Goal: Task Accomplishment & Management: Manage account settings

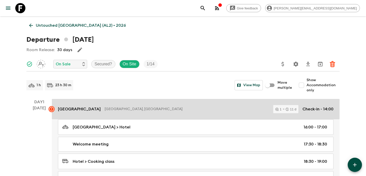
click at [141, 104] on link "Xheko Imperial Hotel Tirana, Albania 1 11 d Check-in - 14:00" at bounding box center [195, 109] width 287 height 20
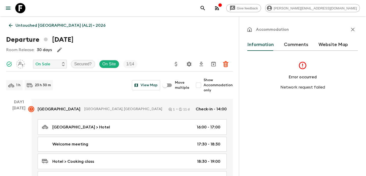
click at [285, 48] on button "Comments" at bounding box center [296, 45] width 24 height 12
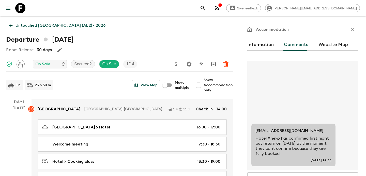
click at [354, 29] on icon "button" at bounding box center [352, 29] width 6 height 6
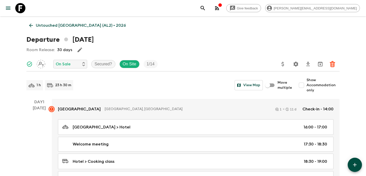
click at [57, 21] on link "Untouched [GEOGRAPHIC_DATA] (AL2) • 2026" at bounding box center [77, 25] width 102 height 10
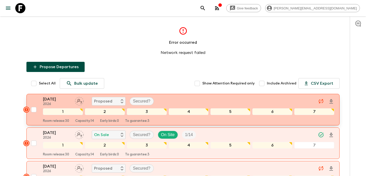
click at [171, 98] on div "[DATE] 2026 Proposed Secured?" at bounding box center [188, 101] width 291 height 10
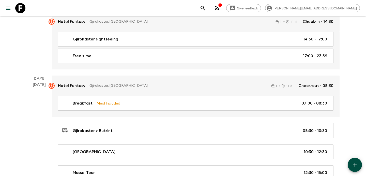
scroll to position [619, 0]
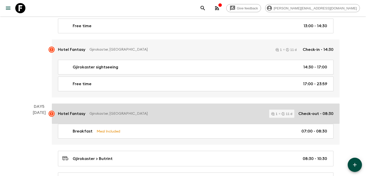
click at [206, 107] on link "Hotel Fantasy Gjirokaster, Albania 1 11 d Check-out - 08:30" at bounding box center [195, 113] width 287 height 20
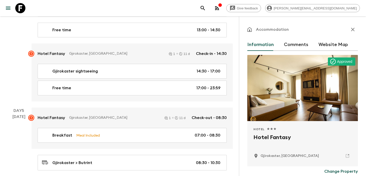
click at [295, 41] on button "Comments" at bounding box center [296, 45] width 24 height 12
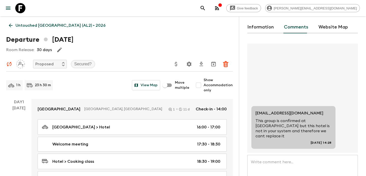
click at [33, 25] on p "Untouched [GEOGRAPHIC_DATA] (AL2) • 2026" at bounding box center [60, 25] width 90 height 6
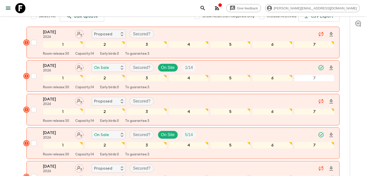
scroll to position [78, 0]
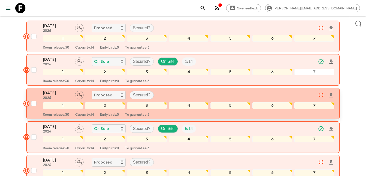
click at [173, 94] on div "[DATE] 2026 Proposed Secured?" at bounding box center [188, 95] width 291 height 10
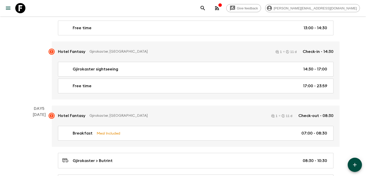
scroll to position [598, 0]
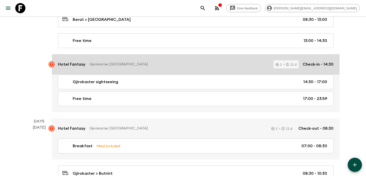
click at [155, 58] on link "Hotel Fantasy Gjirokaster, Albania 1 11 d Check-in - 14:30" at bounding box center [195, 64] width 287 height 20
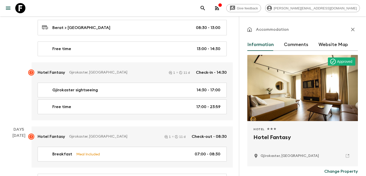
click at [294, 43] on button "Comments" at bounding box center [296, 45] width 24 height 12
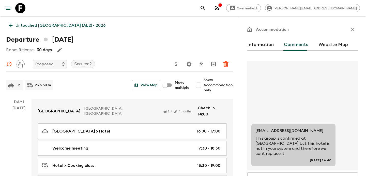
click at [66, 27] on p "Untouched [GEOGRAPHIC_DATA] (AL2) • 2026" at bounding box center [60, 25] width 90 height 6
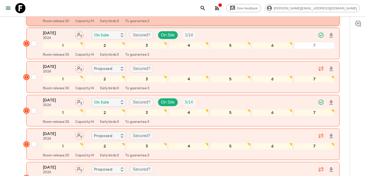
scroll to position [109, 0]
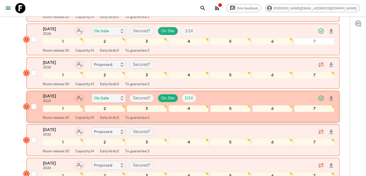
click at [56, 94] on p "[DATE]" at bounding box center [57, 96] width 28 height 6
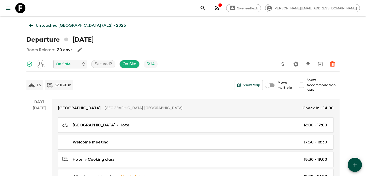
click at [54, 28] on link "Untouched [GEOGRAPHIC_DATA] (AL2) • 2026" at bounding box center [77, 25] width 102 height 10
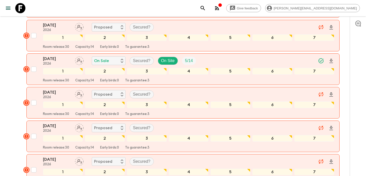
scroll to position [159, 0]
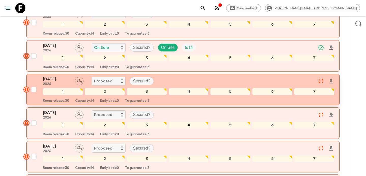
click at [185, 83] on div "[DATE] 2026 Proposed Secured?" at bounding box center [188, 81] width 291 height 10
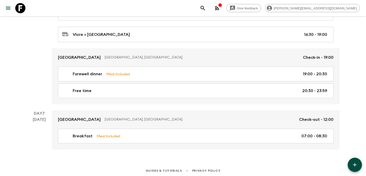
scroll to position [966, 0]
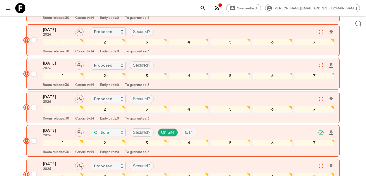
scroll to position [204, 0]
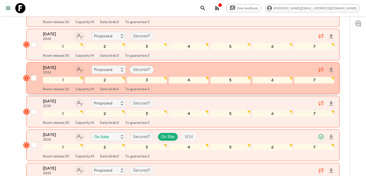
click at [172, 74] on div "[DATE] 2026 Proposed Secured?" at bounding box center [188, 70] width 291 height 10
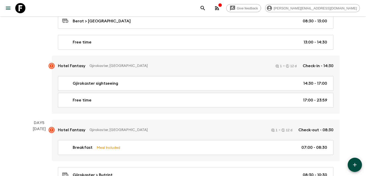
scroll to position [581, 0]
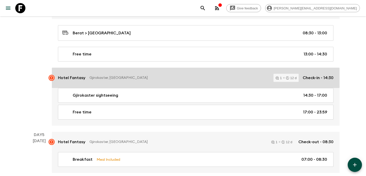
click at [160, 83] on link "Hotel Fantasy Gjirokaster, [GEOGRAPHIC_DATA] 1 12 d Check-in - 14:30" at bounding box center [195, 78] width 287 height 20
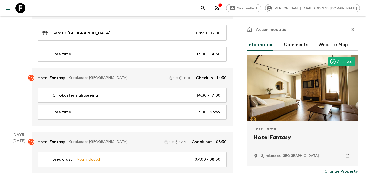
click at [287, 45] on button "Comments" at bounding box center [296, 45] width 24 height 12
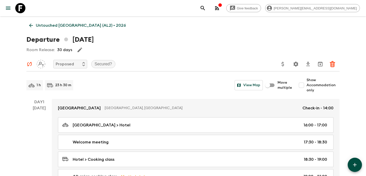
click at [70, 26] on p "Untouched [GEOGRAPHIC_DATA] (AL2) • 2026" at bounding box center [81, 25] width 90 height 6
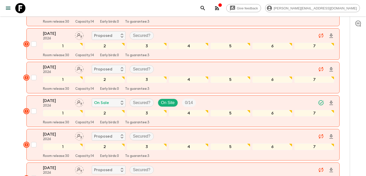
scroll to position [232, 0]
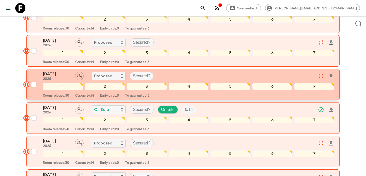
click at [179, 71] on div "[DATE] 2026 Proposed Secured?" at bounding box center [188, 76] width 291 height 10
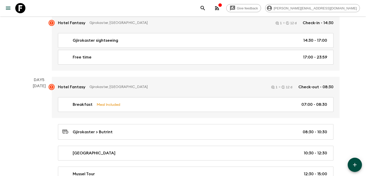
scroll to position [646, 0]
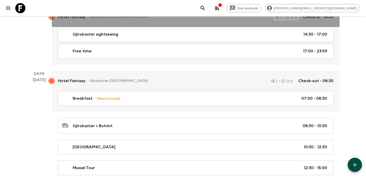
click at [151, 19] on div "Hotel Fantasy Gjirokaster, [GEOGRAPHIC_DATA] 1 12 d Check-in - 14:30" at bounding box center [195, 17] width 275 height 8
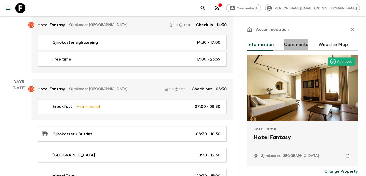
click at [290, 48] on button "Comments" at bounding box center [296, 45] width 24 height 12
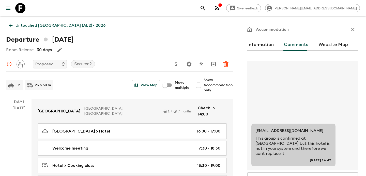
click at [42, 26] on p "Untouched [GEOGRAPHIC_DATA] (AL2) • 2026" at bounding box center [60, 25] width 90 height 6
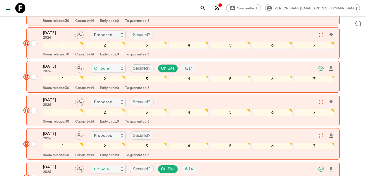
scroll to position [272, 0]
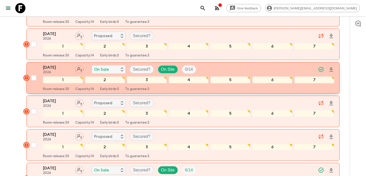
click at [212, 65] on div "[DATE] 2026 On Sale Secured? On Site 0 / 14" at bounding box center [188, 69] width 291 height 10
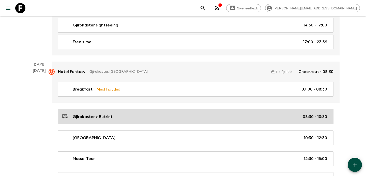
scroll to position [645, 0]
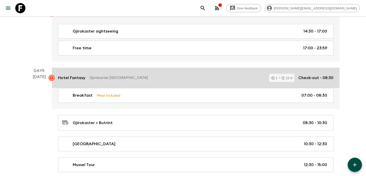
click at [153, 78] on p "Gjirokaster, [GEOGRAPHIC_DATA]" at bounding box center [176, 77] width 175 height 5
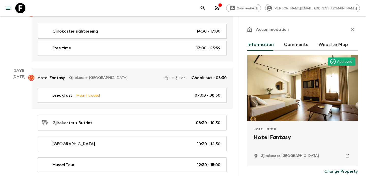
click at [296, 42] on button "Comments" at bounding box center [296, 45] width 24 height 12
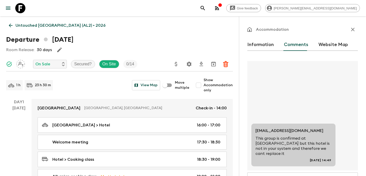
click at [34, 25] on p "Untouched [GEOGRAPHIC_DATA] (AL2) • 2026" at bounding box center [60, 25] width 90 height 6
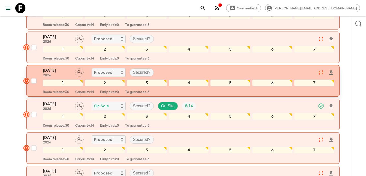
scroll to position [342, 0]
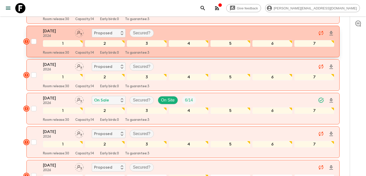
click at [165, 32] on div "[DATE] 2026 Proposed Secured?" at bounding box center [188, 33] width 291 height 10
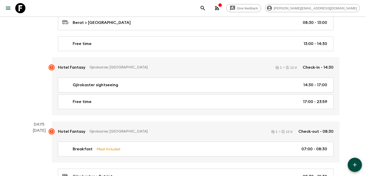
scroll to position [599, 0]
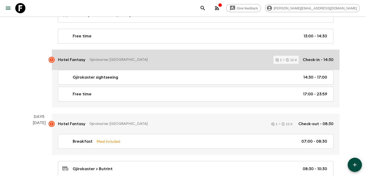
click at [152, 66] on link "Hotel Fantasy Gjirokaster, [GEOGRAPHIC_DATA] 1 12 d Check-in - 14:30" at bounding box center [195, 60] width 287 height 20
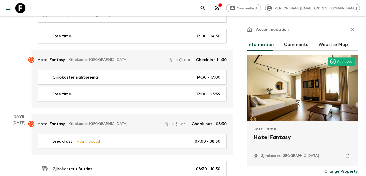
click at [290, 39] on button "Comments" at bounding box center [296, 45] width 24 height 12
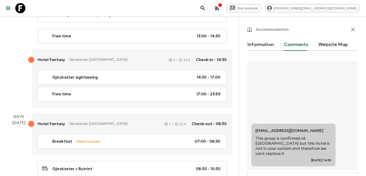
click at [354, 28] on icon "button" at bounding box center [353, 30] width 4 height 4
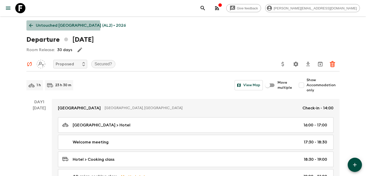
click at [62, 27] on p "Untouched [GEOGRAPHIC_DATA] (AL2) • 2026" at bounding box center [81, 25] width 90 height 6
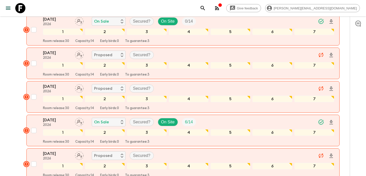
scroll to position [318, 0]
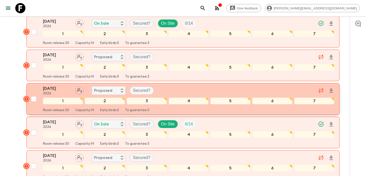
click at [173, 92] on div "[DATE] 2026 Proposed Secured?" at bounding box center [188, 90] width 291 height 10
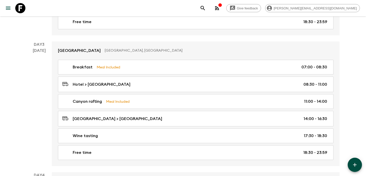
click at [157, 125] on link "[GEOGRAPHIC_DATA] > [GEOGRAPHIC_DATA] 14:00 - 16:30" at bounding box center [195, 118] width 275 height 15
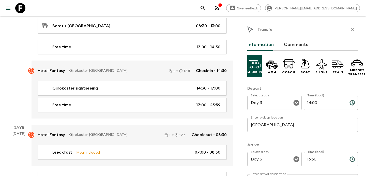
scroll to position [591, 0]
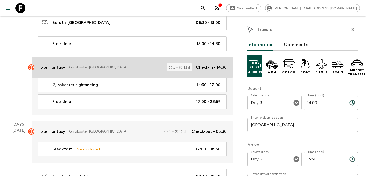
click at [139, 75] on link "Hotel Fantasy Gjirokaster, [GEOGRAPHIC_DATA] 1 12 d Check-in - 14:30" at bounding box center [131, 67] width 201 height 20
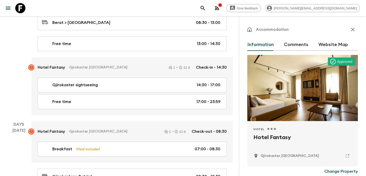
click at [288, 47] on button "Comments" at bounding box center [296, 45] width 24 height 12
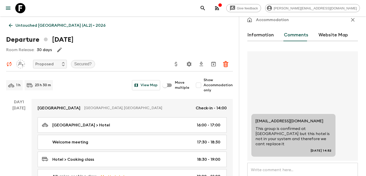
click at [44, 27] on p "Untouched [GEOGRAPHIC_DATA] (AL2) • 2026" at bounding box center [60, 25] width 90 height 6
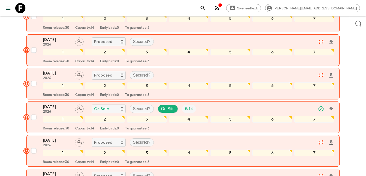
scroll to position [333, 0]
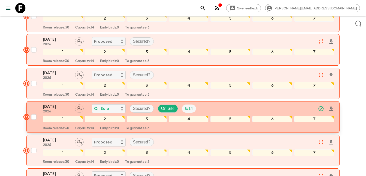
click at [201, 102] on button "[DATE] 2026 On Sale Secured? On Site 6 / 14 1 2 3 4 5 6 7 Room release: 30 Capa…" at bounding box center [182, 116] width 313 height 31
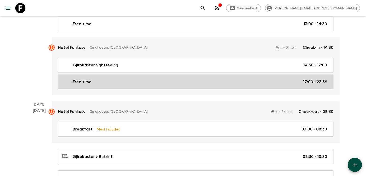
scroll to position [612, 0]
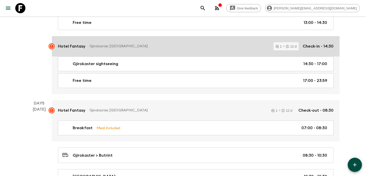
click at [147, 37] on link "Hotel Fantasy Gjirokaster, [GEOGRAPHIC_DATA] 1 12 d Check-in - 14:30" at bounding box center [195, 46] width 287 height 20
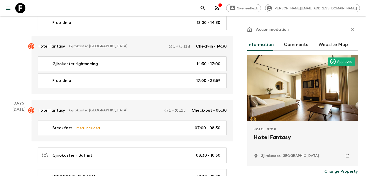
click at [299, 41] on button "Comments" at bounding box center [296, 45] width 24 height 12
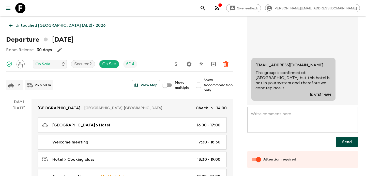
click at [51, 24] on p "Untouched [GEOGRAPHIC_DATA] (AL2) • 2026" at bounding box center [60, 25] width 90 height 6
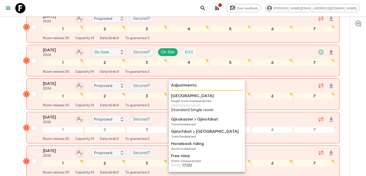
scroll to position [384, 0]
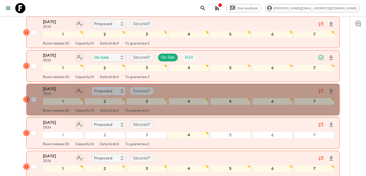
click at [161, 88] on div "[DATE] 2026 Proposed Secured?" at bounding box center [188, 91] width 291 height 10
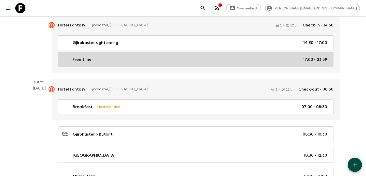
scroll to position [635, 0]
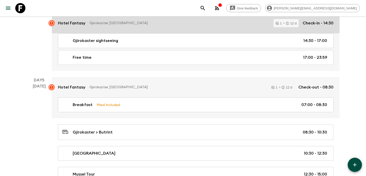
click at [138, 23] on p "Gjirokaster, [GEOGRAPHIC_DATA]" at bounding box center [179, 23] width 180 height 5
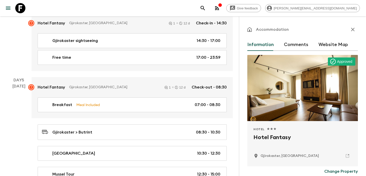
click at [293, 44] on button "Comments" at bounding box center [296, 45] width 24 height 12
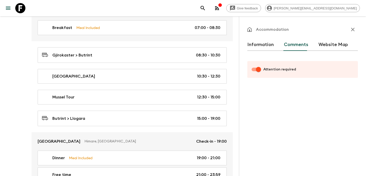
scroll to position [682, 0]
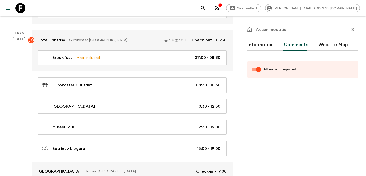
click at [259, 45] on button "Information" at bounding box center [260, 45] width 26 height 12
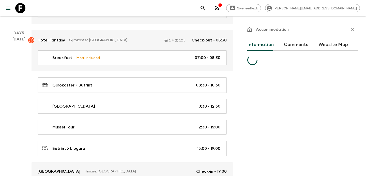
click at [295, 46] on button "Comments" at bounding box center [296, 45] width 24 height 12
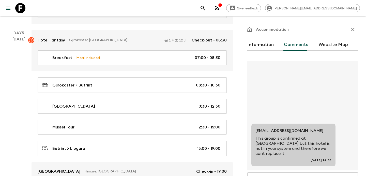
click at [352, 30] on icon "button" at bounding box center [353, 30] width 4 height 4
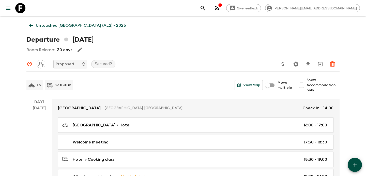
click at [73, 28] on p "Untouched [GEOGRAPHIC_DATA] (AL2) • 2026" at bounding box center [81, 25] width 90 height 6
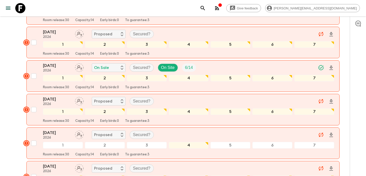
scroll to position [375, 0]
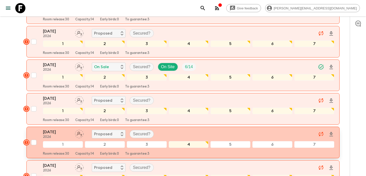
click at [165, 127] on button "[DATE] 2026 Proposed Secured? 1 2 3 4 5 6 7 Room release: 30 Capacity: 14 Early…" at bounding box center [182, 141] width 313 height 31
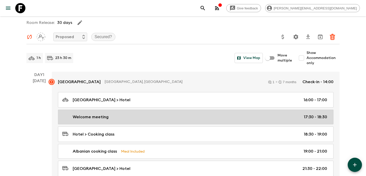
scroll to position [40, 0]
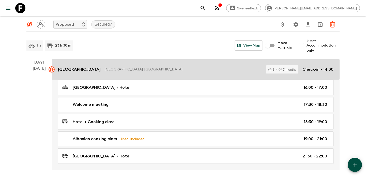
click at [160, 71] on p "[GEOGRAPHIC_DATA], [GEOGRAPHIC_DATA]" at bounding box center [183, 69] width 157 height 5
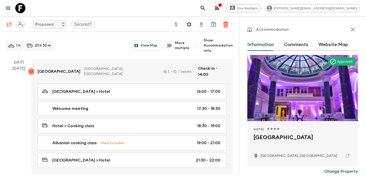
click at [284, 41] on button "Comments" at bounding box center [296, 45] width 24 height 12
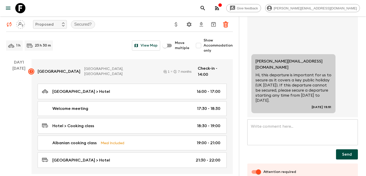
scroll to position [66, 0]
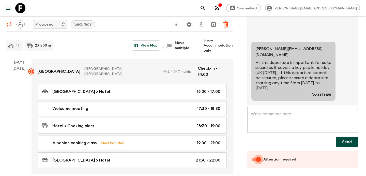
click at [255, 156] on input "Attention required" at bounding box center [258, 159] width 29 height 10
checkbox input "false"
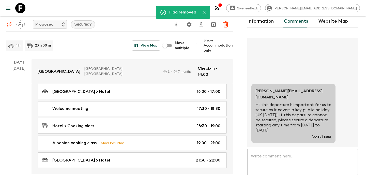
scroll to position [0, 0]
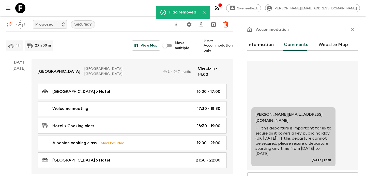
click at [354, 30] on icon "button" at bounding box center [353, 30] width 4 height 4
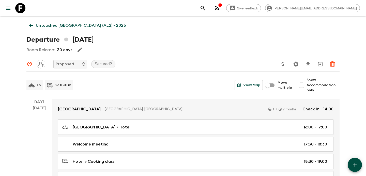
click at [83, 24] on p "Untouched [GEOGRAPHIC_DATA] (AL2) • 2026" at bounding box center [81, 25] width 90 height 6
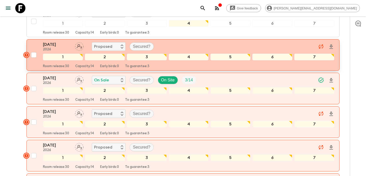
scroll to position [499, 0]
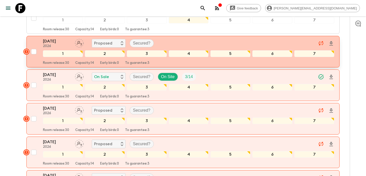
click at [162, 42] on div "[DATE] 2026 Proposed Secured?" at bounding box center [188, 43] width 291 height 10
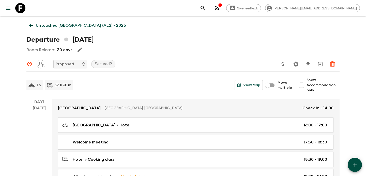
click at [77, 24] on p "Untouched [GEOGRAPHIC_DATA] (AL2) • 2026" at bounding box center [81, 25] width 90 height 6
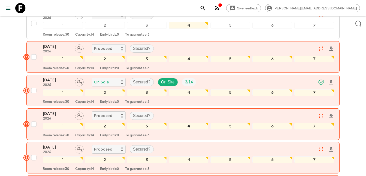
scroll to position [493, 0]
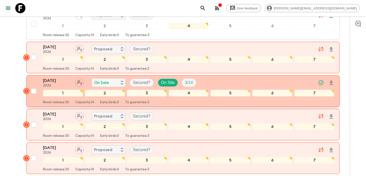
click at [223, 84] on div "[DATE] 2026 On Sale Secured? On Site 3 / 14" at bounding box center [188, 82] width 291 height 10
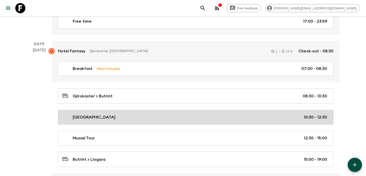
scroll to position [687, 0]
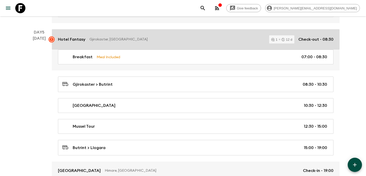
click at [162, 38] on p "Gjirokaster, [GEOGRAPHIC_DATA]" at bounding box center [176, 39] width 175 height 5
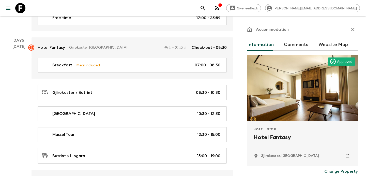
click at [289, 47] on button "Comments" at bounding box center [296, 45] width 24 height 12
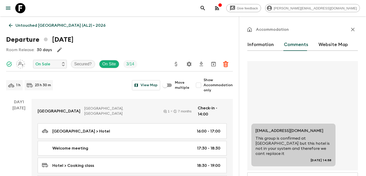
click at [47, 29] on link "Untouched [GEOGRAPHIC_DATA] (AL2) • 2026" at bounding box center [57, 25] width 102 height 10
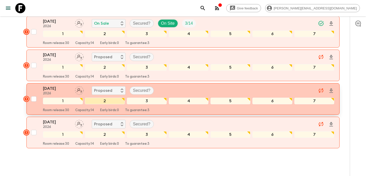
scroll to position [553, 0]
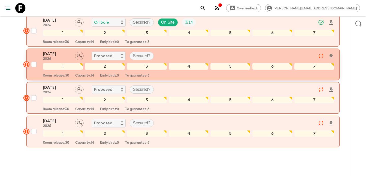
click at [179, 56] on div "[DATE] 2026 Proposed Secured?" at bounding box center [188, 56] width 291 height 10
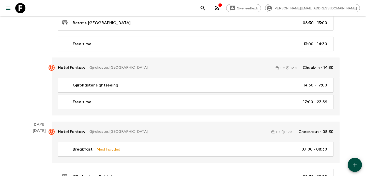
scroll to position [601, 0]
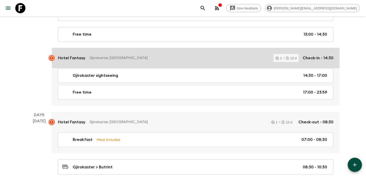
click at [149, 57] on p "Gjirokaster, [GEOGRAPHIC_DATA]" at bounding box center [179, 57] width 180 height 5
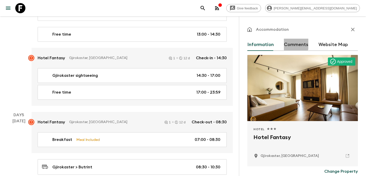
click at [291, 44] on button "Comments" at bounding box center [296, 45] width 24 height 12
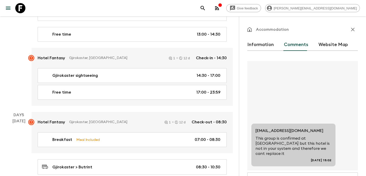
click at [350, 28] on icon "button" at bounding box center [352, 29] width 6 height 6
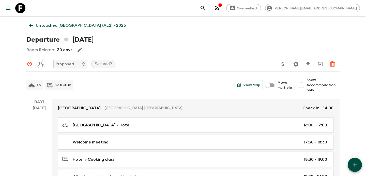
click at [81, 28] on p "Untouched [GEOGRAPHIC_DATA] (AL2) • 2026" at bounding box center [81, 25] width 90 height 6
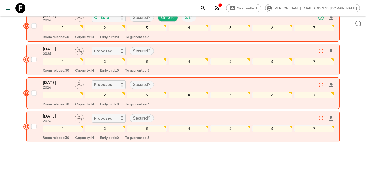
scroll to position [571, 0]
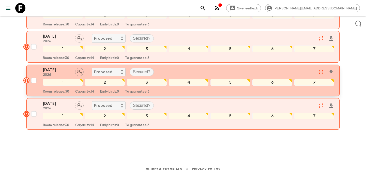
click at [173, 69] on div "[DATE] 2026 Proposed Secured?" at bounding box center [188, 72] width 291 height 10
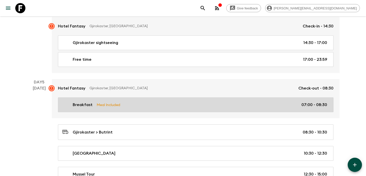
scroll to position [640, 0]
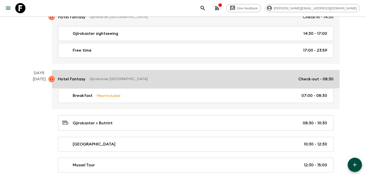
click at [135, 83] on link "Hotel Fantasy Gjirokaster, [GEOGRAPHIC_DATA] Check-out - 08:30" at bounding box center [195, 79] width 287 height 18
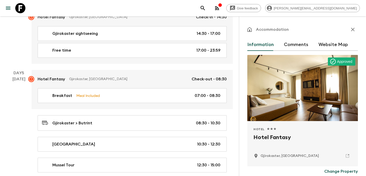
click at [286, 44] on button "Comments" at bounding box center [296, 45] width 24 height 12
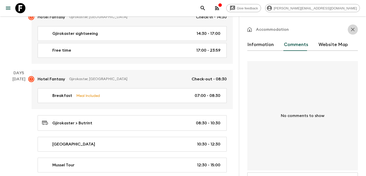
click at [350, 30] on icon "button" at bounding box center [352, 29] width 6 height 6
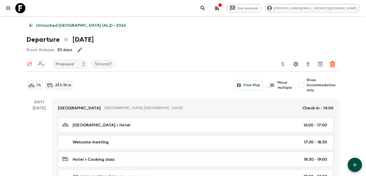
click at [54, 25] on p "Untouched [GEOGRAPHIC_DATA] (AL2) • 2026" at bounding box center [81, 25] width 90 height 6
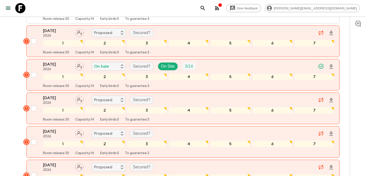
scroll to position [571, 0]
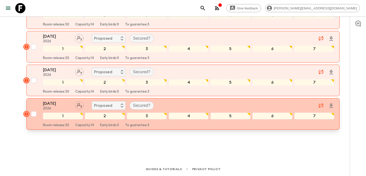
click at [162, 106] on div "[DATE] 2026 Proposed Secured?" at bounding box center [188, 105] width 291 height 10
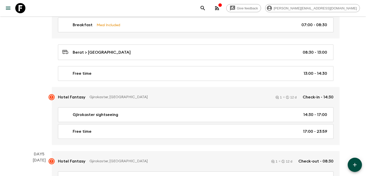
scroll to position [567, 0]
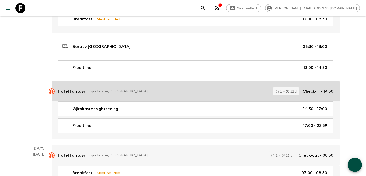
click at [150, 90] on p "Gjirokaster, [GEOGRAPHIC_DATA]" at bounding box center [179, 91] width 180 height 5
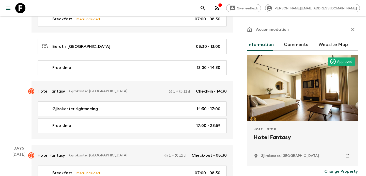
click at [293, 43] on button "Comments" at bounding box center [296, 45] width 24 height 12
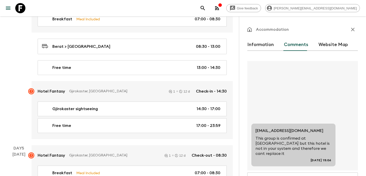
click at [355, 27] on icon "button" at bounding box center [352, 29] width 6 height 6
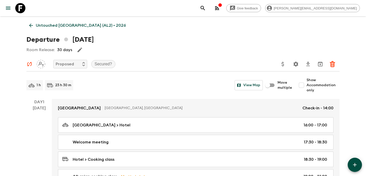
click at [59, 25] on p "Untouched [GEOGRAPHIC_DATA] (AL2) • 2026" at bounding box center [81, 25] width 90 height 6
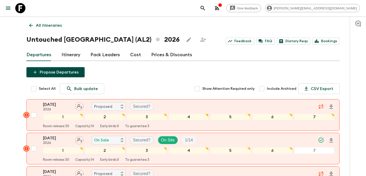
click at [36, 87] on input "Select All" at bounding box center [34, 89] width 10 height 10
checkbox input "true"
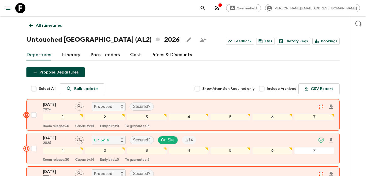
checkbox input "true"
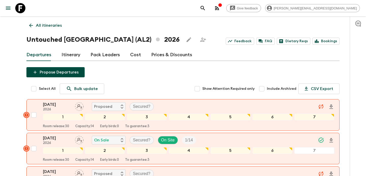
checkbox input "true"
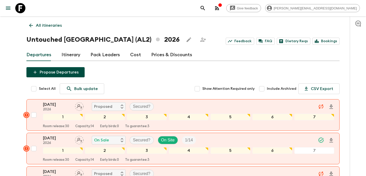
checkbox input "true"
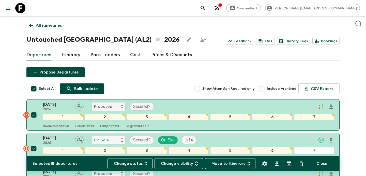
click at [77, 88] on p "Bulk update" at bounding box center [86, 89] width 24 height 6
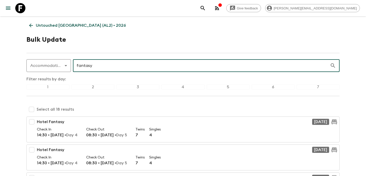
type input "fantasy"
click at [31, 112] on input "checkbox" at bounding box center [31, 109] width 10 height 10
checkbox input "true"
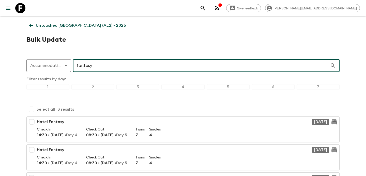
checkbox input "true"
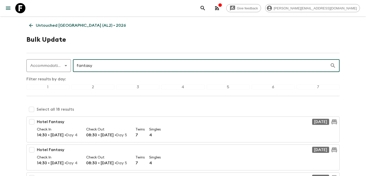
checkbox input "true"
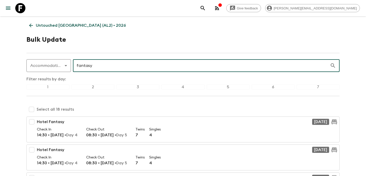
checkbox input "true"
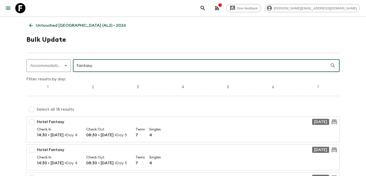
checkbox input "true"
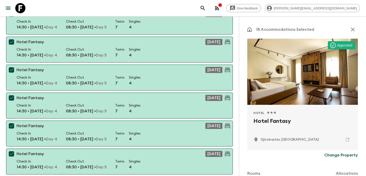
scroll to position [304, 0]
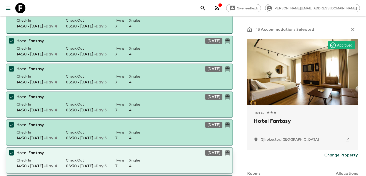
click at [11, 154] on input "checkbox" at bounding box center [11, 153] width 10 height 10
checkbox input "false"
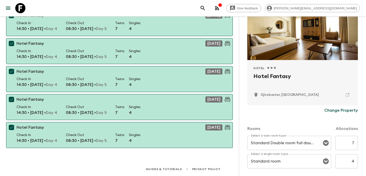
scroll to position [70, 0]
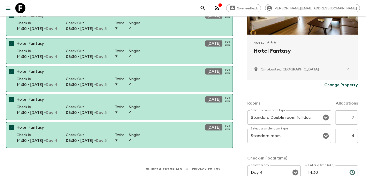
click at [335, 82] on button "Change Property" at bounding box center [341, 85] width 34 height 10
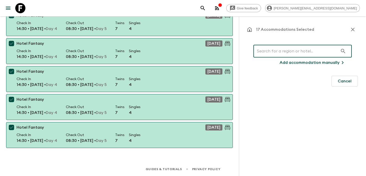
scroll to position [0, 0]
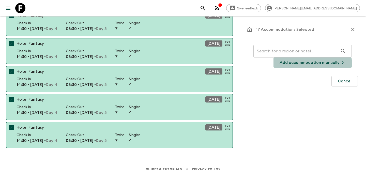
click at [283, 66] on button "Add accommodation manually" at bounding box center [312, 62] width 78 height 10
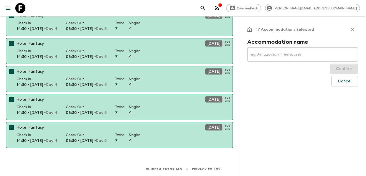
click at [275, 57] on input "text" at bounding box center [302, 54] width 110 height 14
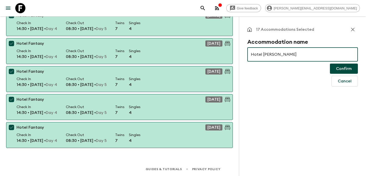
type input "[GEOGRAPHIC_DATA]"
click at [336, 68] on button "Confirm" at bounding box center [344, 68] width 28 height 10
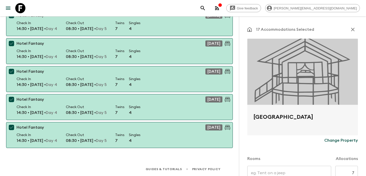
type input "Day 4"
type input "Day 5"
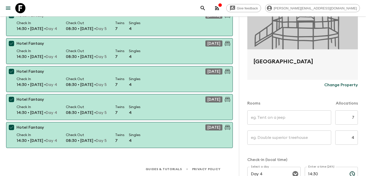
scroll to position [82, 0]
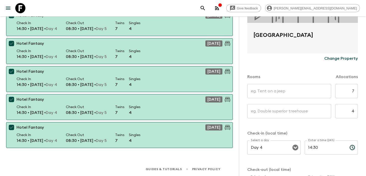
click at [272, 95] on input "text" at bounding box center [289, 91] width 84 height 14
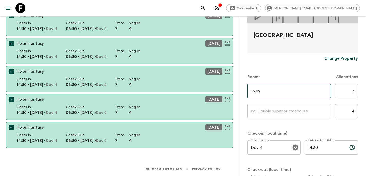
click at [273, 111] on input "text" at bounding box center [289, 111] width 84 height 14
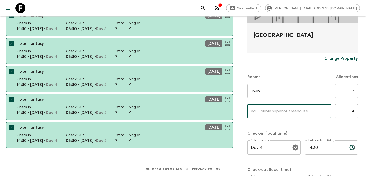
click at [275, 93] on input "Twin" at bounding box center [289, 91] width 84 height 14
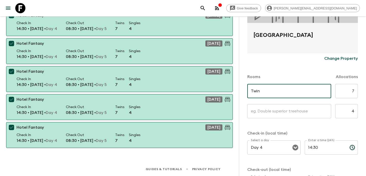
click at [275, 93] on input "Twin" at bounding box center [289, 91] width 84 height 14
type input "Twin rooms"
click at [267, 111] on input "text" at bounding box center [289, 111] width 84 height 14
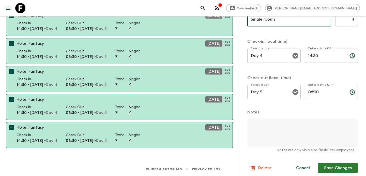
scroll to position [177, 0]
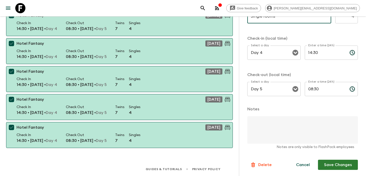
type input "Single rooms"
click at [328, 164] on button "Save Changes" at bounding box center [338, 164] width 40 height 10
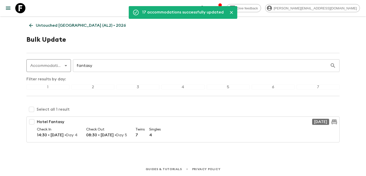
scroll to position [0, 0]
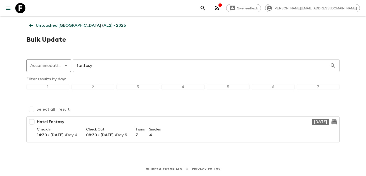
click at [58, 27] on p "Untouched [GEOGRAPHIC_DATA] (AL2) • 2026" at bounding box center [81, 25] width 90 height 6
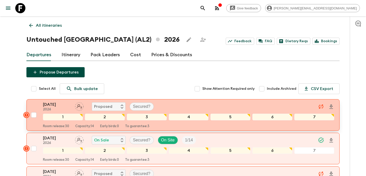
click at [175, 101] on div "[DATE] 2026 Proposed Secured?" at bounding box center [188, 106] width 291 height 10
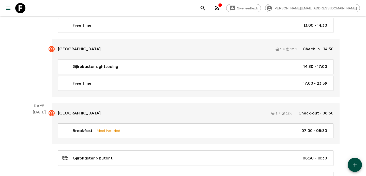
scroll to position [620, 0]
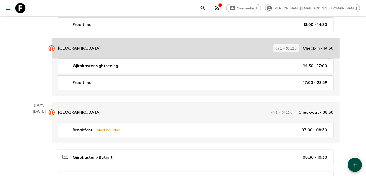
click at [182, 50] on div "[GEOGRAPHIC_DATA] 1 12 d Check-in - 14:30" at bounding box center [195, 48] width 275 height 8
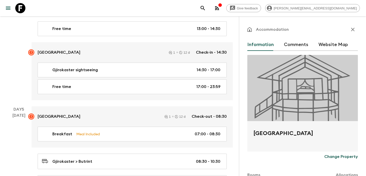
click at [294, 43] on button "Comments" at bounding box center [296, 45] width 24 height 12
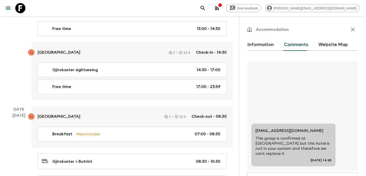
scroll to position [66, 0]
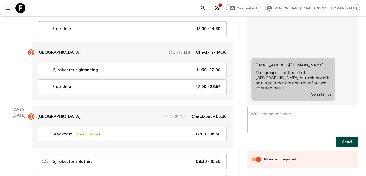
click at [253, 156] on input "Attention required" at bounding box center [258, 159] width 29 height 10
checkbox input "true"
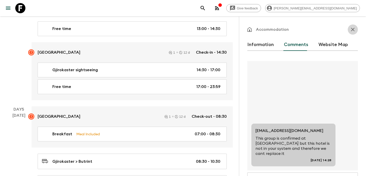
click at [353, 30] on icon "button" at bounding box center [353, 30] width 4 height 4
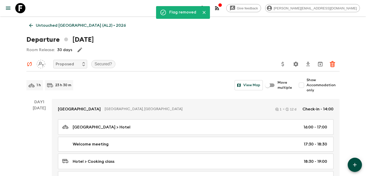
click at [62, 27] on p "Untouched [GEOGRAPHIC_DATA] (AL2) • 2026" at bounding box center [81, 25] width 90 height 6
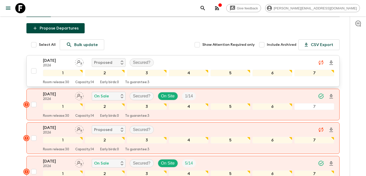
scroll to position [55, 0]
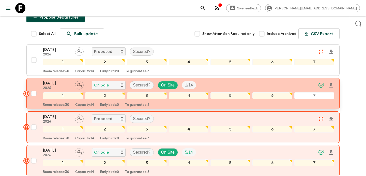
click at [215, 82] on div "[DATE] 2026 On Sale Secured? On Site 1 / 14" at bounding box center [188, 85] width 291 height 10
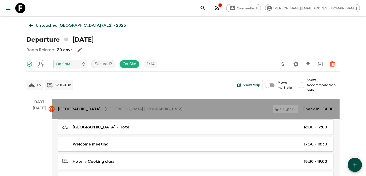
click at [156, 105] on div "[GEOGRAPHIC_DATA], [GEOGRAPHIC_DATA] 1 12 d Check-in - 14:00" at bounding box center [195, 109] width 275 height 8
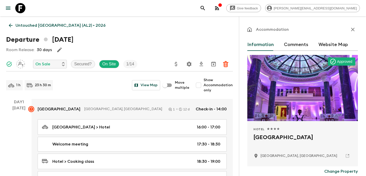
click at [293, 45] on button "Comments" at bounding box center [296, 45] width 24 height 12
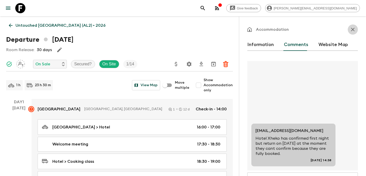
click at [351, 29] on icon "button" at bounding box center [352, 29] width 6 height 6
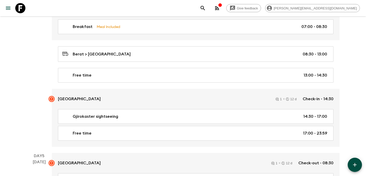
scroll to position [565, 0]
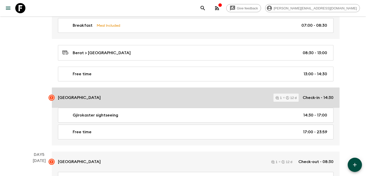
click at [146, 100] on div "[GEOGRAPHIC_DATA] 1 12 d Check-in - 14:30" at bounding box center [195, 97] width 275 height 8
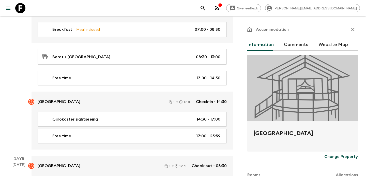
click at [292, 45] on button "Comments" at bounding box center [296, 45] width 24 height 12
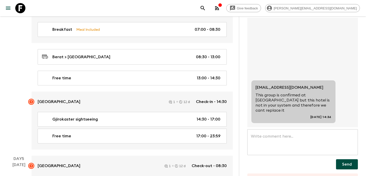
scroll to position [66, 0]
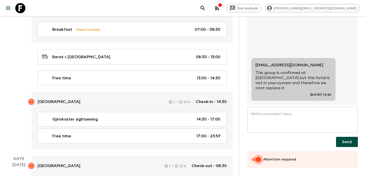
click at [253, 159] on input "Attention required" at bounding box center [258, 159] width 29 height 10
checkbox input "false"
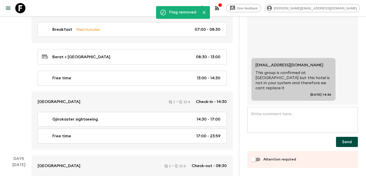
scroll to position [0, 0]
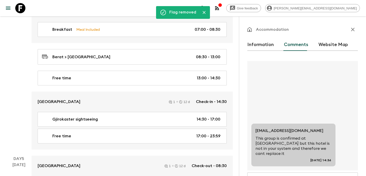
click at [356, 30] on button "button" at bounding box center [352, 29] width 10 height 10
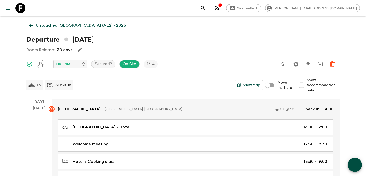
click at [61, 25] on p "Untouched [GEOGRAPHIC_DATA] (AL2) • 2026" at bounding box center [81, 25] width 90 height 6
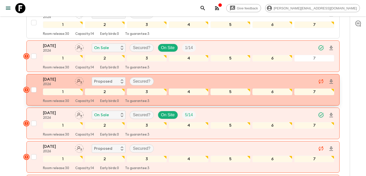
scroll to position [108, 0]
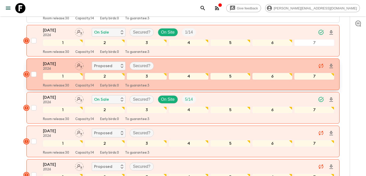
click at [172, 62] on div "[DATE] 2026 Proposed Secured?" at bounding box center [188, 66] width 291 height 10
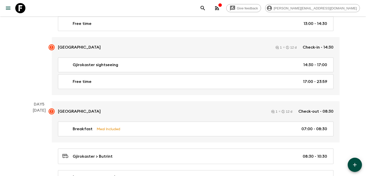
scroll to position [605, 0]
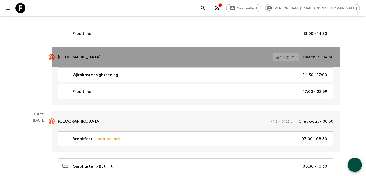
click at [168, 59] on div "[GEOGRAPHIC_DATA] 1 12 d Check-in - 14:30" at bounding box center [195, 57] width 275 height 8
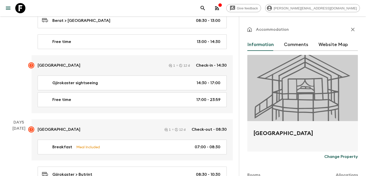
click at [289, 47] on button "Comments" at bounding box center [296, 45] width 24 height 12
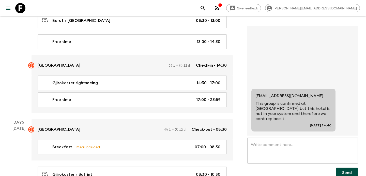
scroll to position [66, 0]
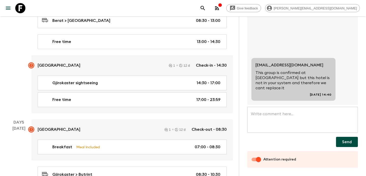
click at [255, 157] on input "Attention required" at bounding box center [258, 159] width 29 height 10
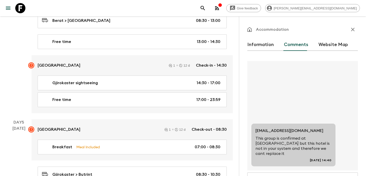
checkbox input "false"
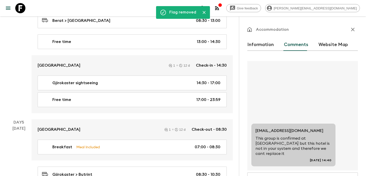
click at [354, 27] on icon "button" at bounding box center [352, 29] width 6 height 6
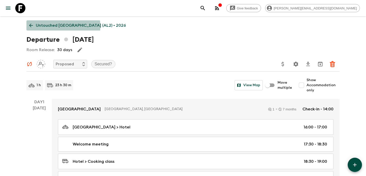
click at [63, 26] on p "Untouched [GEOGRAPHIC_DATA] (AL2) • 2026" at bounding box center [81, 25] width 90 height 6
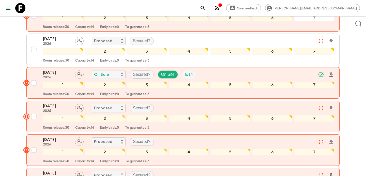
scroll to position [134, 0]
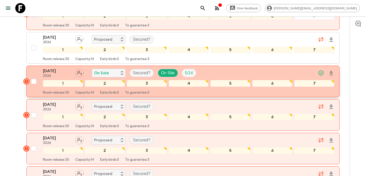
click at [265, 76] on div "[DATE] 2026 On Sale Secured? On Site 5 / 14" at bounding box center [188, 73] width 291 height 10
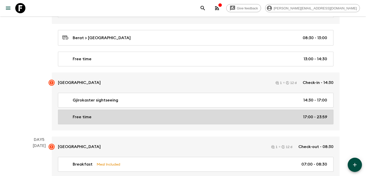
scroll to position [579, 0]
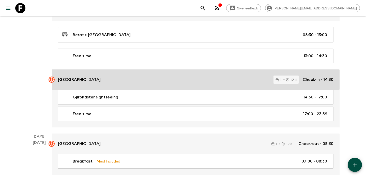
click at [174, 88] on link "[GEOGRAPHIC_DATA] 1 12 d Check-in - 14:30" at bounding box center [195, 79] width 287 height 20
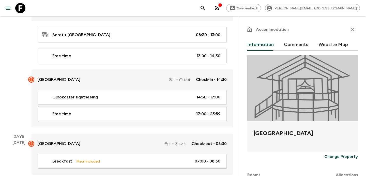
click at [295, 44] on button "Comments" at bounding box center [296, 45] width 24 height 12
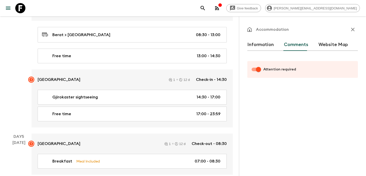
click at [253, 70] on input "Attention required" at bounding box center [258, 70] width 29 height 10
checkbox input "false"
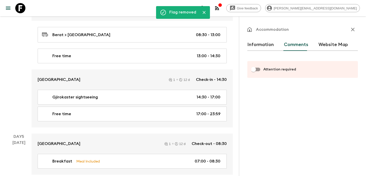
click at [353, 31] on icon "button" at bounding box center [352, 29] width 6 height 6
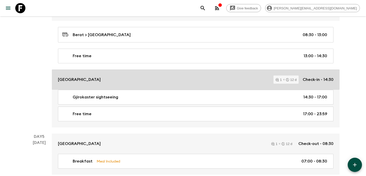
click at [237, 82] on div "[GEOGRAPHIC_DATA] 1 12 d Check-in - 14:30" at bounding box center [195, 79] width 275 height 8
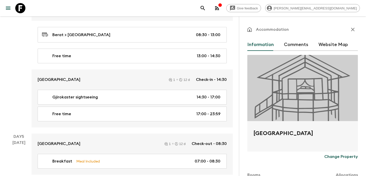
click at [294, 45] on button "Comments" at bounding box center [296, 45] width 24 height 12
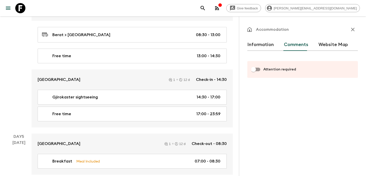
click at [350, 26] on button "button" at bounding box center [352, 29] width 10 height 10
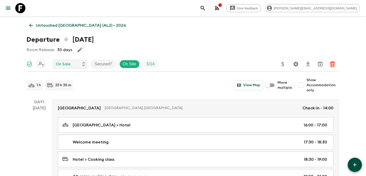
click at [49, 28] on p "Untouched [GEOGRAPHIC_DATA] (AL2) • 2026" at bounding box center [81, 25] width 90 height 6
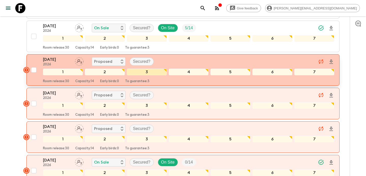
scroll to position [164, 0]
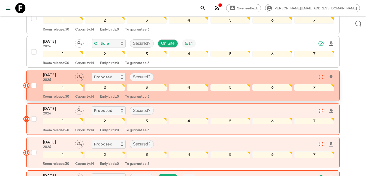
click at [177, 74] on div "[DATE] 2026 Proposed Secured?" at bounding box center [188, 77] width 291 height 10
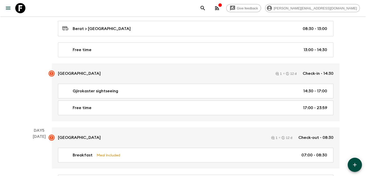
scroll to position [596, 0]
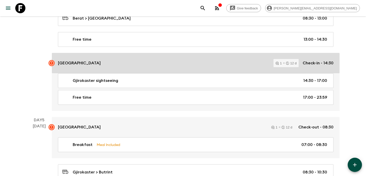
click at [154, 62] on div "[GEOGRAPHIC_DATA] 1 12 d Check-in - 14:30" at bounding box center [195, 63] width 275 height 8
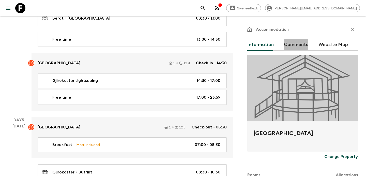
click at [287, 41] on button "Comments" at bounding box center [296, 45] width 24 height 12
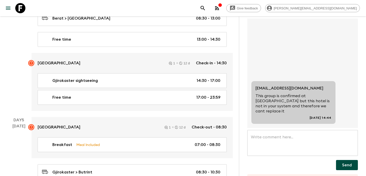
scroll to position [66, 0]
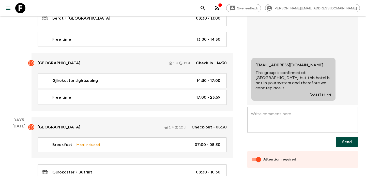
click at [257, 159] on input "Attention required" at bounding box center [258, 159] width 29 height 10
checkbox input "false"
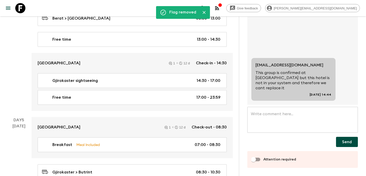
scroll to position [0, 0]
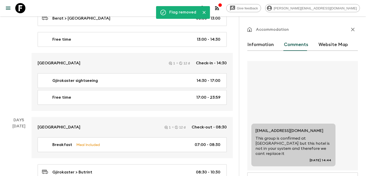
click at [355, 28] on icon "button" at bounding box center [352, 29] width 6 height 6
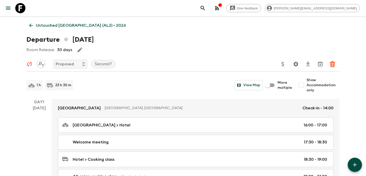
click at [63, 28] on link "Untouched [GEOGRAPHIC_DATA] (AL2) • 2026" at bounding box center [77, 25] width 102 height 10
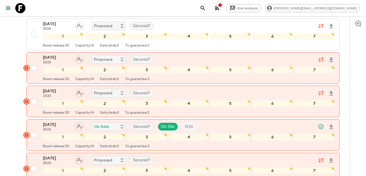
scroll to position [233, 0]
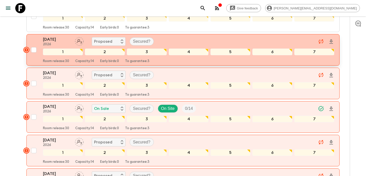
click at [70, 40] on p "[DATE]" at bounding box center [57, 39] width 28 height 6
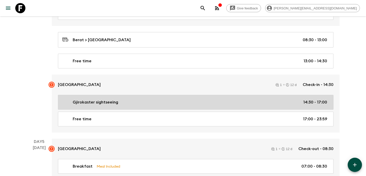
scroll to position [580, 0]
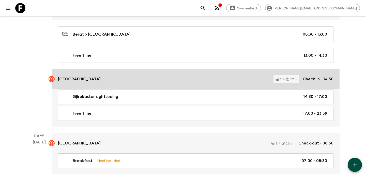
click at [127, 81] on div "[GEOGRAPHIC_DATA] 1 12 d Check-in - 14:30" at bounding box center [195, 79] width 275 height 8
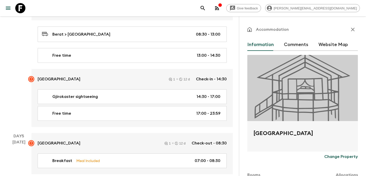
click at [288, 45] on button "Comments" at bounding box center [296, 45] width 24 height 12
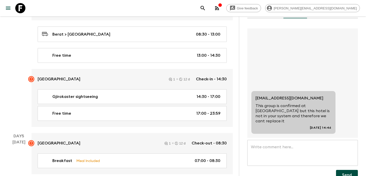
scroll to position [66, 0]
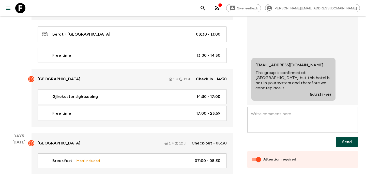
click at [252, 161] on input "Attention required" at bounding box center [258, 159] width 29 height 10
checkbox input "false"
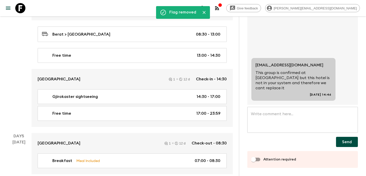
scroll to position [0, 0]
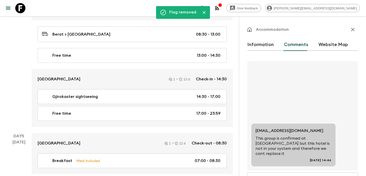
click at [353, 31] on icon "button" at bounding box center [352, 29] width 6 height 6
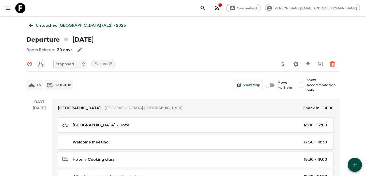
click at [65, 25] on p "Untouched [GEOGRAPHIC_DATA] (AL2) • 2026" at bounding box center [81, 25] width 90 height 6
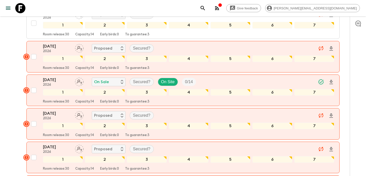
scroll to position [268, 0]
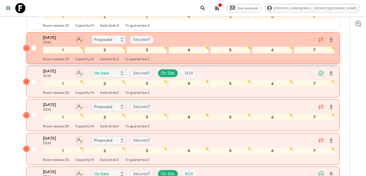
click at [159, 38] on div "[DATE] 2026 Proposed Secured?" at bounding box center [188, 40] width 291 height 10
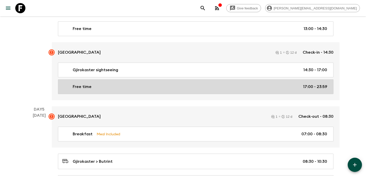
scroll to position [614, 0]
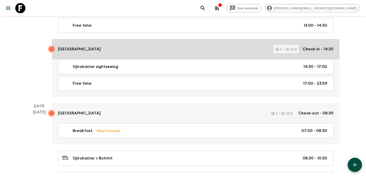
click at [148, 49] on div "[GEOGRAPHIC_DATA] 1 12 d Check-in - 14:30" at bounding box center [195, 49] width 275 height 8
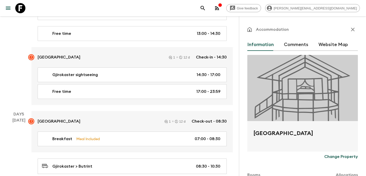
click at [291, 45] on button "Comments" at bounding box center [296, 45] width 24 height 12
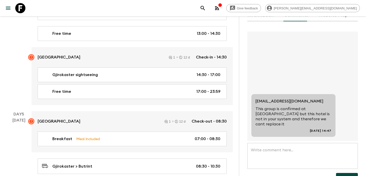
scroll to position [66, 0]
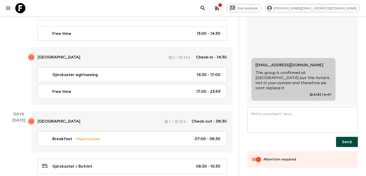
click at [255, 157] on input "Attention required" at bounding box center [258, 159] width 29 height 10
checkbox input "false"
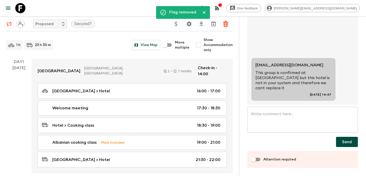
scroll to position [0, 0]
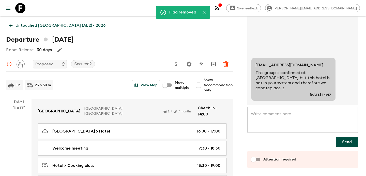
click at [48, 21] on link "Untouched [GEOGRAPHIC_DATA] (AL2) • 2026" at bounding box center [57, 25] width 102 height 10
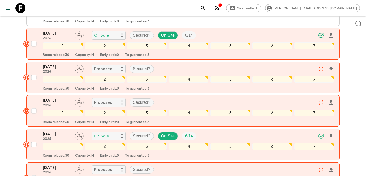
scroll to position [309, 0]
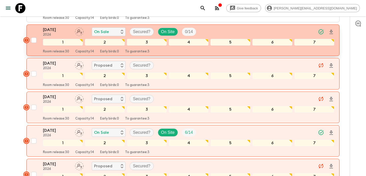
click at [226, 29] on div "[DATE] 2026 On Sale Secured? On Site 0 / 14" at bounding box center [188, 32] width 291 height 10
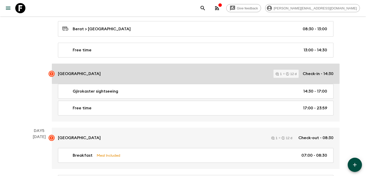
scroll to position [559, 0]
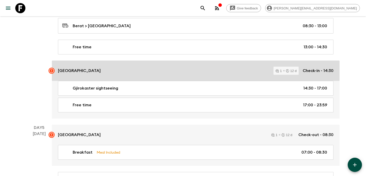
click at [155, 69] on div "[GEOGRAPHIC_DATA] 1 12 d Check-in - 14:30" at bounding box center [195, 71] width 275 height 8
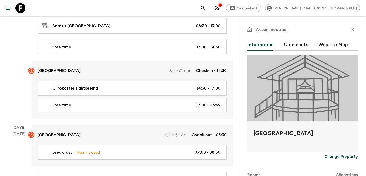
click at [289, 46] on button "Comments" at bounding box center [296, 45] width 24 height 12
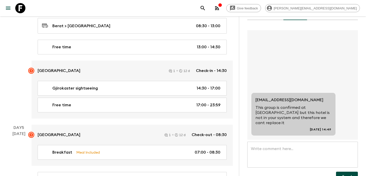
scroll to position [66, 0]
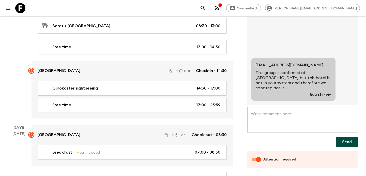
click at [252, 159] on input "Attention required" at bounding box center [258, 159] width 29 height 10
checkbox input "false"
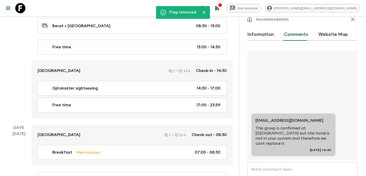
scroll to position [0, 0]
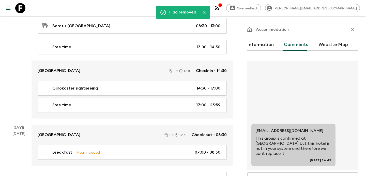
click at [349, 25] on button "button" at bounding box center [352, 29] width 10 height 10
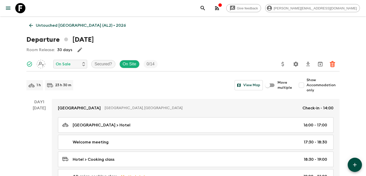
click at [58, 28] on p "Untouched [GEOGRAPHIC_DATA] (AL2) • 2026" at bounding box center [81, 25] width 90 height 6
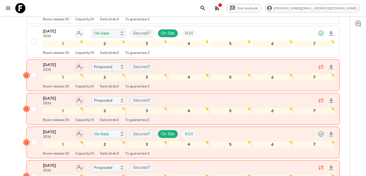
scroll to position [315, 0]
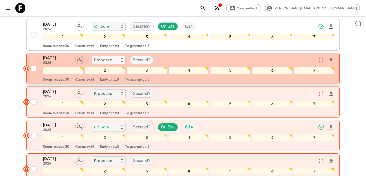
click at [160, 57] on div "[DATE] 2026 Proposed Secured?" at bounding box center [188, 60] width 291 height 10
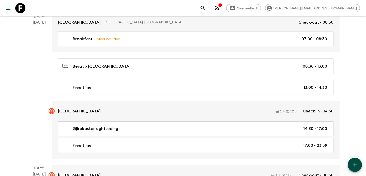
scroll to position [558, 0]
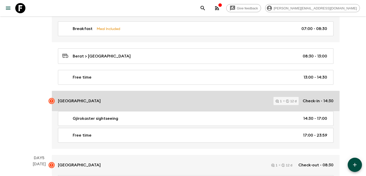
click at [166, 106] on link "[GEOGRAPHIC_DATA] 1 12 d Check-in - 14:30" at bounding box center [195, 101] width 287 height 20
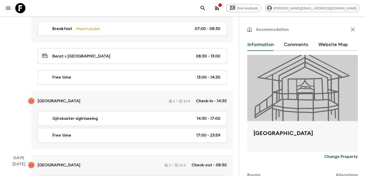
click at [289, 47] on button "Comments" at bounding box center [296, 45] width 24 height 12
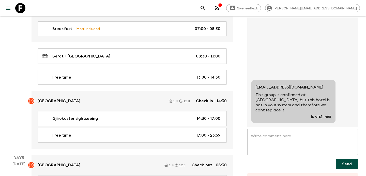
scroll to position [66, 0]
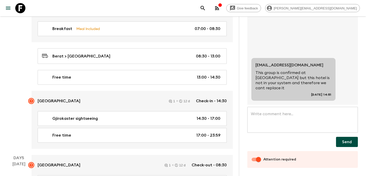
click at [251, 161] on input "Attention required" at bounding box center [258, 159] width 29 height 10
checkbox input "false"
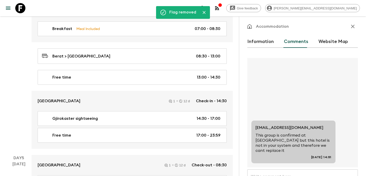
scroll to position [0, 0]
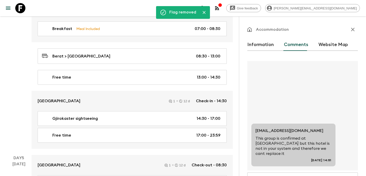
click at [354, 26] on icon "button" at bounding box center [352, 29] width 6 height 6
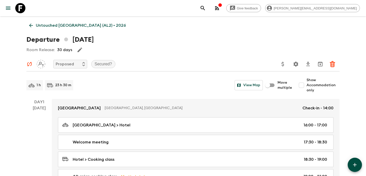
click at [65, 27] on p "Untouched [GEOGRAPHIC_DATA] (AL2) • 2026" at bounding box center [81, 25] width 90 height 6
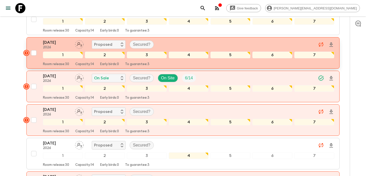
scroll to position [356, 0]
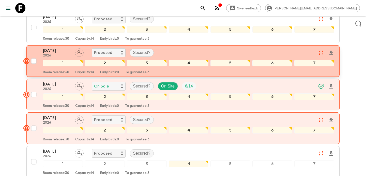
click at [175, 49] on div "[DATE] 2026 Proposed Secured?" at bounding box center [188, 52] width 291 height 10
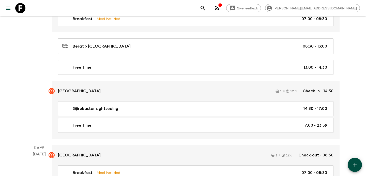
scroll to position [579, 0]
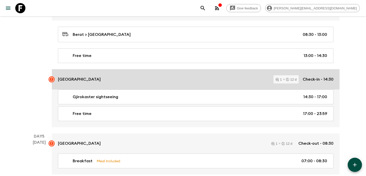
click at [163, 81] on div "[GEOGRAPHIC_DATA] 1 12 d Check-in - 14:30" at bounding box center [195, 79] width 275 height 8
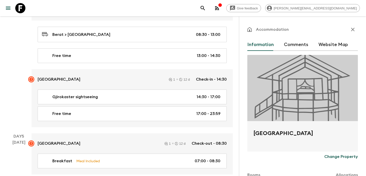
click at [292, 47] on button "Comments" at bounding box center [296, 45] width 24 height 12
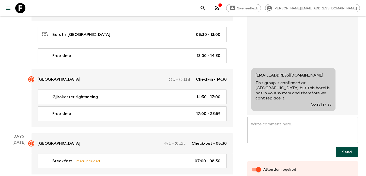
scroll to position [66, 0]
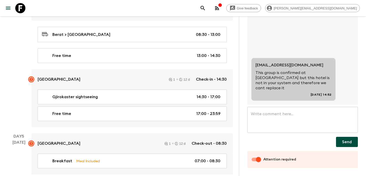
click at [251, 160] on input "Attention required" at bounding box center [258, 159] width 29 height 10
checkbox input "false"
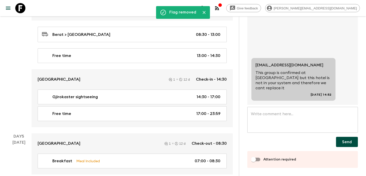
scroll to position [0, 0]
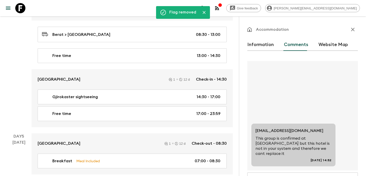
click at [350, 24] on div "Accommodation" at bounding box center [302, 29] width 110 height 10
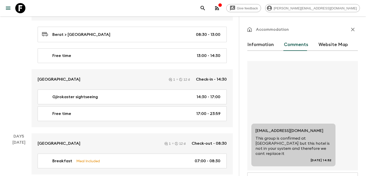
click at [350, 28] on icon "button" at bounding box center [352, 29] width 6 height 6
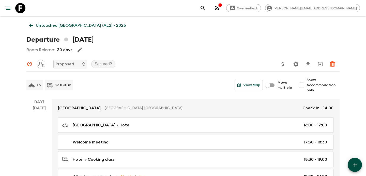
click at [73, 26] on p "Untouched [GEOGRAPHIC_DATA] (AL2) • 2026" at bounding box center [81, 25] width 90 height 6
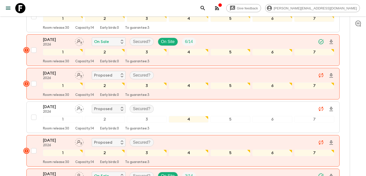
scroll to position [419, 0]
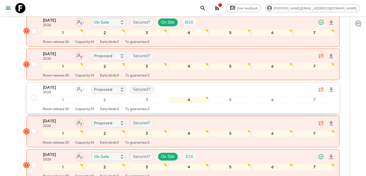
click at [67, 88] on p "[DATE]" at bounding box center [57, 87] width 28 height 6
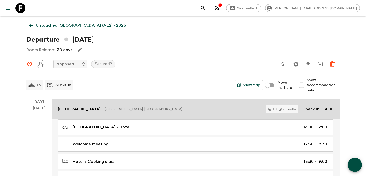
click at [109, 104] on link "[GEOGRAPHIC_DATA], [GEOGRAPHIC_DATA] 1 7 months Check-in - 14:00" at bounding box center [195, 109] width 287 height 20
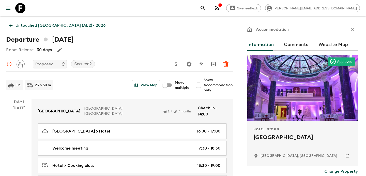
click at [350, 30] on icon "button" at bounding box center [352, 29] width 6 height 6
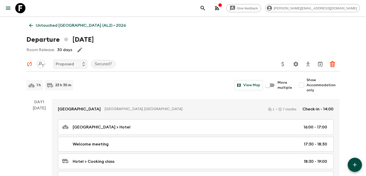
click at [68, 26] on p "Untouched [GEOGRAPHIC_DATA] (AL2) • 2026" at bounding box center [81, 25] width 90 height 6
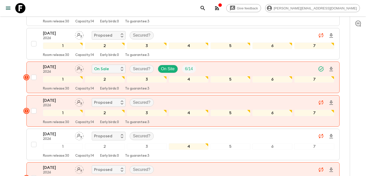
scroll to position [383, 0]
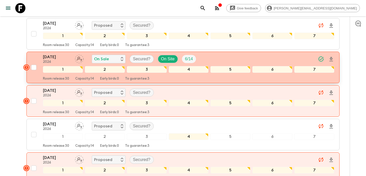
click at [217, 55] on div "[DATE] 2026 On Sale Secured? On Site 6 / 14" at bounding box center [188, 59] width 291 height 10
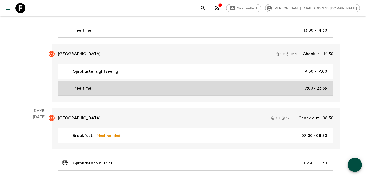
scroll to position [608, 0]
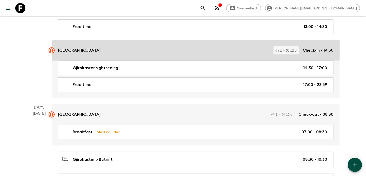
click at [152, 53] on link "[GEOGRAPHIC_DATA] 1 12 d Check-in - 14:30" at bounding box center [195, 50] width 287 height 20
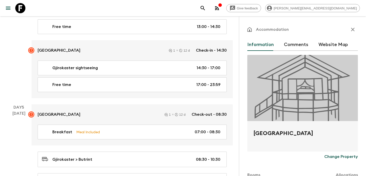
click at [295, 41] on button "Comments" at bounding box center [296, 45] width 24 height 12
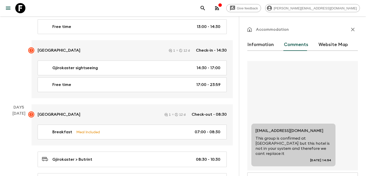
scroll to position [66, 0]
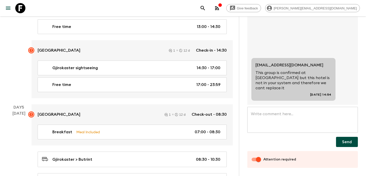
click at [254, 160] on input "Attention required" at bounding box center [258, 159] width 29 height 10
checkbox input "false"
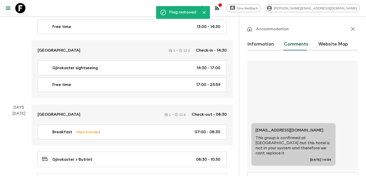
scroll to position [0, 0]
click at [356, 27] on button "button" at bounding box center [352, 29] width 10 height 10
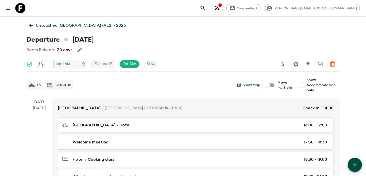
click at [65, 20] on link "Untouched [GEOGRAPHIC_DATA] (AL2) • 2026" at bounding box center [77, 25] width 102 height 10
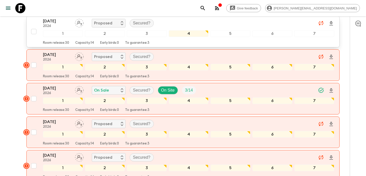
scroll to position [503, 0]
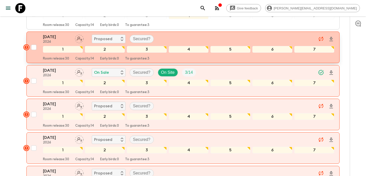
click at [172, 37] on div "[DATE] 2026 Proposed Secured?" at bounding box center [188, 39] width 291 height 10
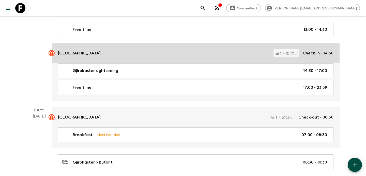
scroll to position [600, 0]
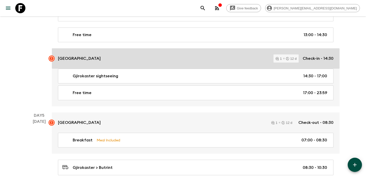
click at [155, 64] on link "[GEOGRAPHIC_DATA] 1 12 d Check-in - 14:30" at bounding box center [195, 58] width 287 height 20
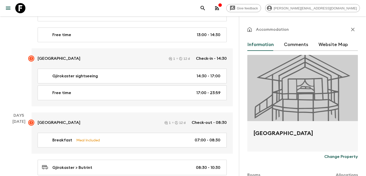
click at [294, 47] on button "Comments" at bounding box center [296, 45] width 24 height 12
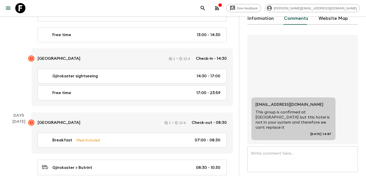
scroll to position [66, 0]
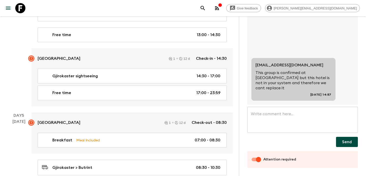
click at [253, 158] on input "Attention required" at bounding box center [258, 159] width 29 height 10
checkbox input "false"
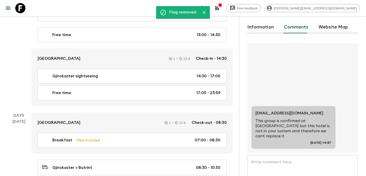
scroll to position [0, 0]
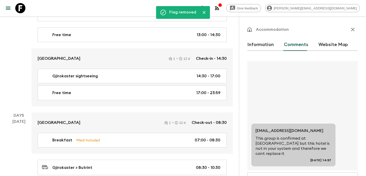
click at [350, 28] on icon "button" at bounding box center [352, 29] width 6 height 6
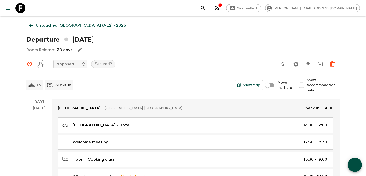
click at [55, 24] on p "Untouched [GEOGRAPHIC_DATA] (AL2) • 2026" at bounding box center [81, 25] width 90 height 6
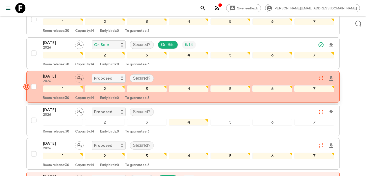
scroll to position [393, 0]
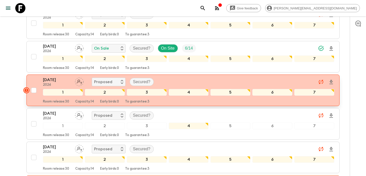
click at [162, 81] on div "[DATE] 2026 Proposed Secured?" at bounding box center [188, 82] width 291 height 10
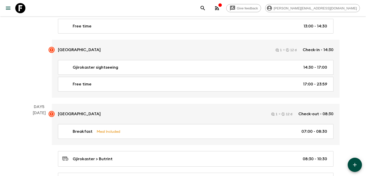
scroll to position [623, 0]
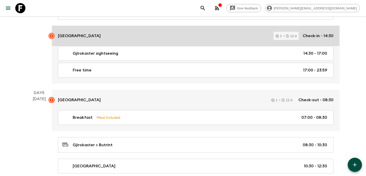
click at [163, 27] on link "[GEOGRAPHIC_DATA] 1 12 d Check-in - 14:30" at bounding box center [195, 36] width 287 height 20
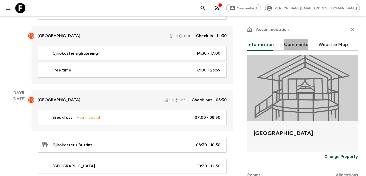
click at [294, 43] on button "Comments" at bounding box center [296, 45] width 24 height 12
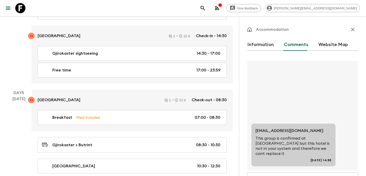
scroll to position [66, 0]
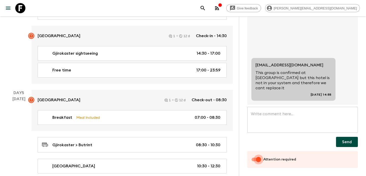
click at [254, 158] on input "Attention required" at bounding box center [258, 159] width 29 height 10
checkbox input "false"
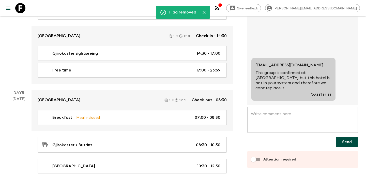
scroll to position [0, 0]
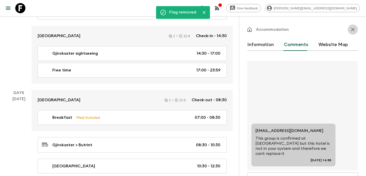
click at [352, 28] on icon "button" at bounding box center [352, 29] width 6 height 6
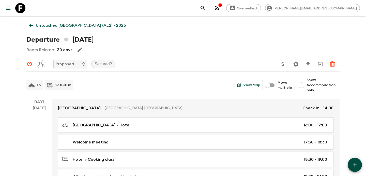
click at [54, 28] on link "Untouched [GEOGRAPHIC_DATA] (AL2) • 2026" at bounding box center [77, 25] width 102 height 10
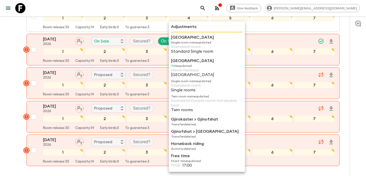
scroll to position [536, 0]
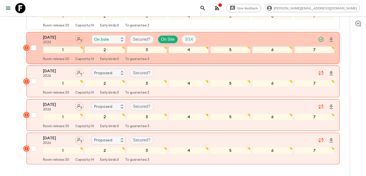
click at [242, 40] on div "[DATE] 2026 On Sale Secured? On Site 3 / 14" at bounding box center [188, 39] width 291 height 10
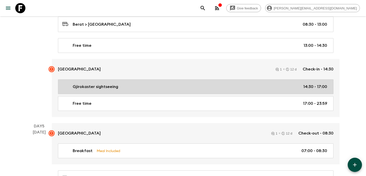
scroll to position [578, 0]
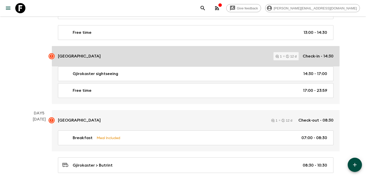
click at [194, 55] on div "[GEOGRAPHIC_DATA] 1 12 d Check-in - 14:30" at bounding box center [195, 56] width 275 height 8
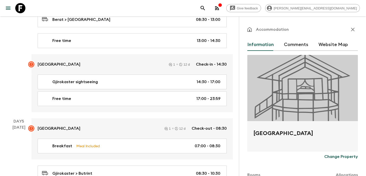
scroll to position [1, 0]
click at [292, 43] on button "Comments" at bounding box center [296, 44] width 24 height 12
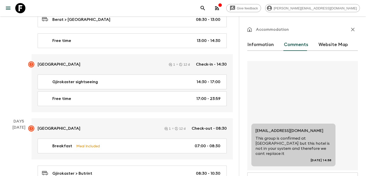
scroll to position [0, 0]
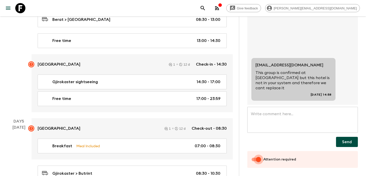
click at [251, 161] on input "Attention required" at bounding box center [258, 159] width 29 height 10
checkbox input "false"
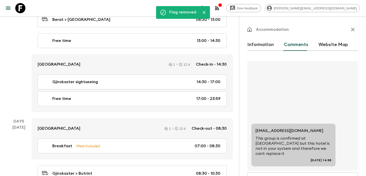
click at [350, 30] on icon "button" at bounding box center [352, 29] width 6 height 6
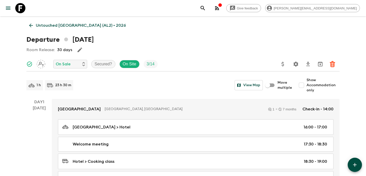
click at [65, 23] on p "Untouched [GEOGRAPHIC_DATA] (AL2) • 2026" at bounding box center [81, 25] width 90 height 6
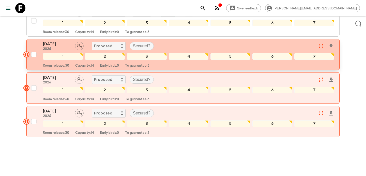
click at [164, 43] on div "[DATE] 2026 Proposed Secured?" at bounding box center [188, 46] width 291 height 10
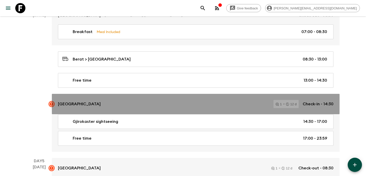
click at [141, 103] on div "[GEOGRAPHIC_DATA] 1 12 d Check-in - 14:30" at bounding box center [195, 104] width 275 height 8
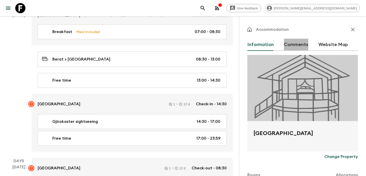
click at [304, 42] on button "Comments" at bounding box center [296, 45] width 24 height 12
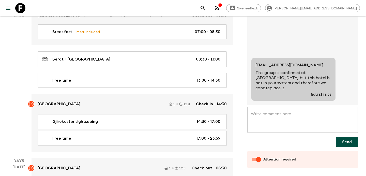
click at [252, 160] on input "Attention required" at bounding box center [258, 159] width 29 height 10
checkbox input "false"
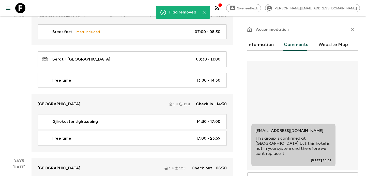
click at [352, 25] on button "button" at bounding box center [352, 29] width 10 height 10
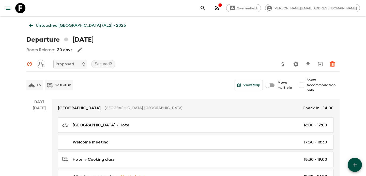
click at [73, 25] on p "Untouched [GEOGRAPHIC_DATA] (AL2) • 2026" at bounding box center [81, 25] width 90 height 6
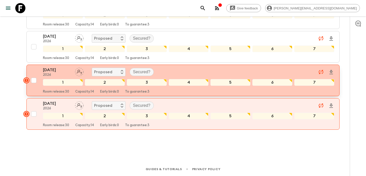
click at [163, 69] on div "[DATE] 2026 Proposed Secured?" at bounding box center [188, 72] width 291 height 10
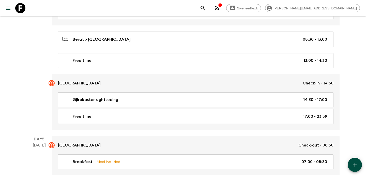
scroll to position [575, 0]
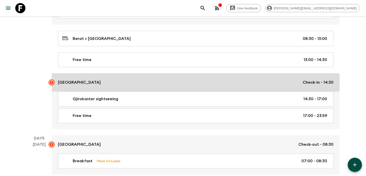
click at [170, 83] on div "[GEOGRAPHIC_DATA] Check-in - 14:30" at bounding box center [195, 82] width 275 height 6
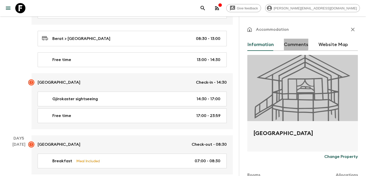
click at [290, 42] on button "Comments" at bounding box center [296, 45] width 24 height 12
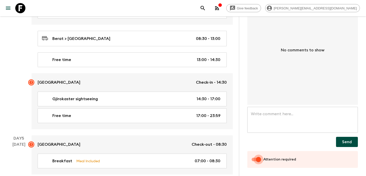
click at [252, 159] on input "Attention required" at bounding box center [258, 159] width 29 height 10
checkbox input "false"
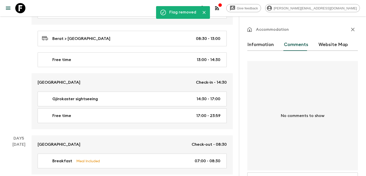
click at [354, 24] on div "Accommodation Information Comments Website Map No comments to show x ​ ​ Send A…" at bounding box center [302, 104] width 127 height 176
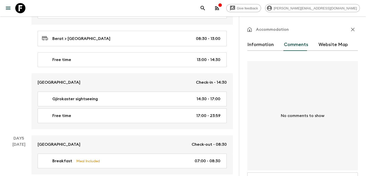
click at [352, 30] on icon "button" at bounding box center [352, 29] width 6 height 6
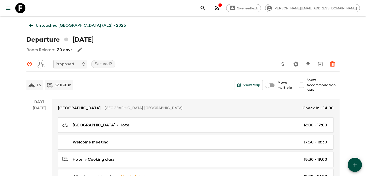
click at [81, 23] on p "Untouched [GEOGRAPHIC_DATA] (AL2) • 2026" at bounding box center [81, 25] width 90 height 6
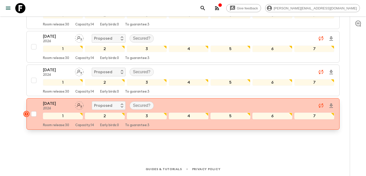
click at [187, 102] on div "[DATE] 2026 Proposed Secured?" at bounding box center [188, 105] width 291 height 10
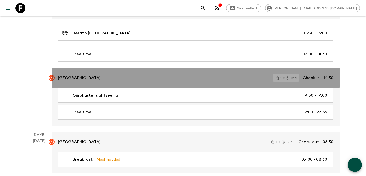
click at [161, 71] on link "[GEOGRAPHIC_DATA] 1 12 d Check-in - 14:30" at bounding box center [195, 78] width 287 height 20
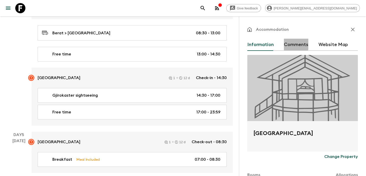
click at [286, 43] on button "Comments" at bounding box center [296, 45] width 24 height 12
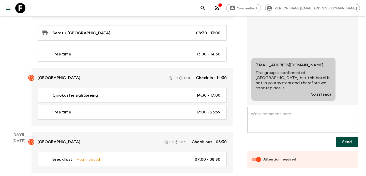
click at [255, 159] on input "Attention required" at bounding box center [258, 159] width 29 height 10
checkbox input "false"
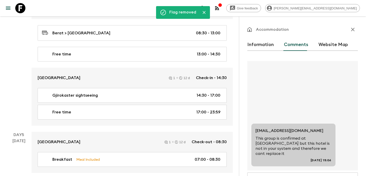
click at [351, 28] on icon "button" at bounding box center [353, 30] width 4 height 4
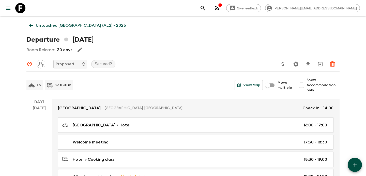
click at [69, 26] on p "Untouched [GEOGRAPHIC_DATA] (AL2) • 2026" at bounding box center [81, 25] width 90 height 6
